Goal: Transaction & Acquisition: Obtain resource

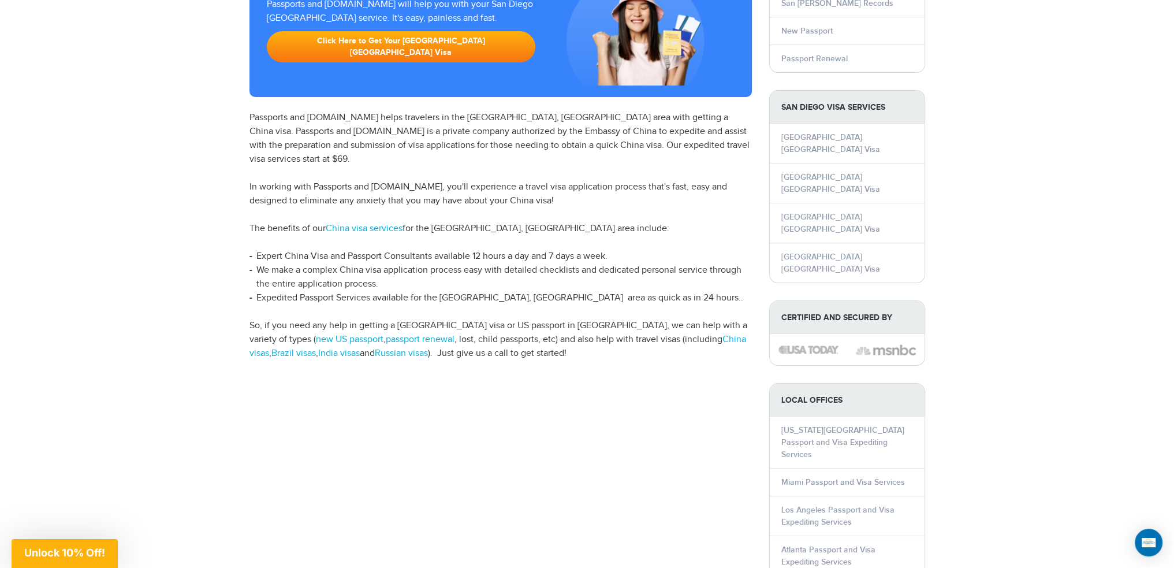
scroll to position [58, 0]
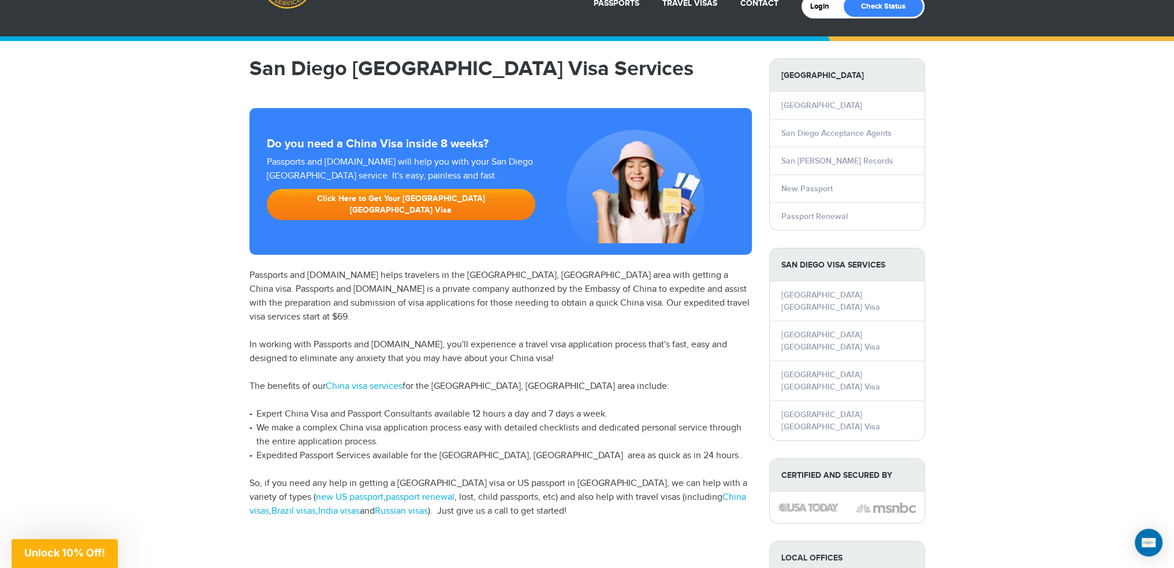
click at [312, 196] on link "Click Here to Get Your San Diego China Visa" at bounding box center [401, 204] width 269 height 31
